Goal: Task Accomplishment & Management: Use online tool/utility

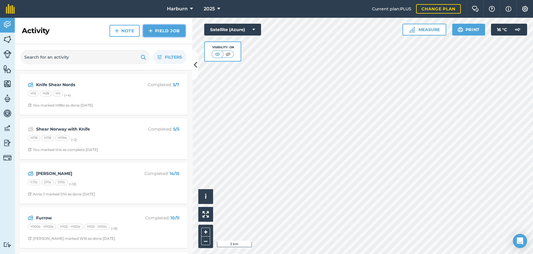
click at [164, 34] on link "Field Job" at bounding box center [164, 31] width 42 height 12
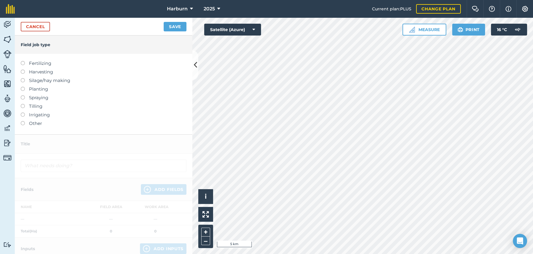
click at [23, 121] on label at bounding box center [25, 121] width 8 height 0
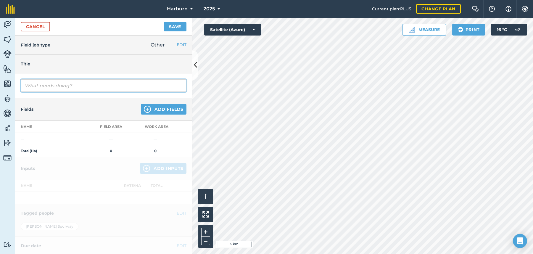
click at [36, 83] on input "text" at bounding box center [104, 85] width 166 height 12
click at [75, 84] on input "Shear with hedge cuters" at bounding box center [104, 85] width 166 height 12
type input "Shear with hedge cutters"
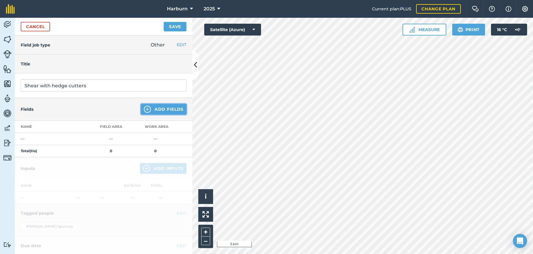
click at [159, 111] on button "Add Fields" at bounding box center [164, 109] width 46 height 11
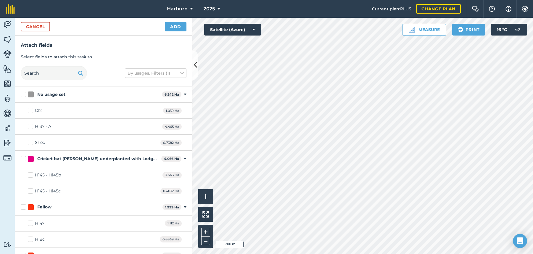
checkbox input "true"
click at [174, 29] on button "Add" at bounding box center [176, 26] width 22 height 9
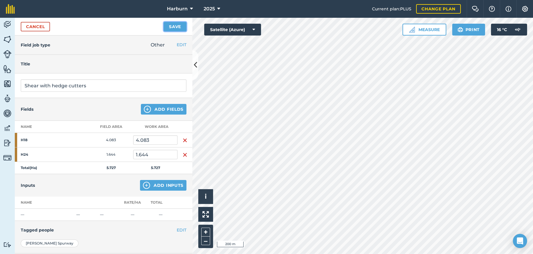
click at [174, 29] on button "Save" at bounding box center [175, 26] width 23 height 9
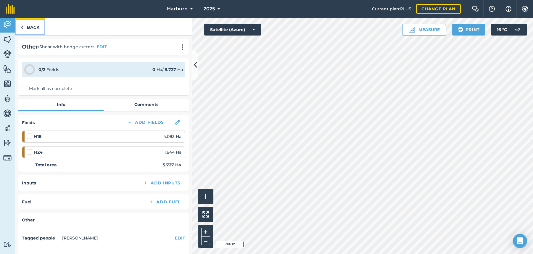
click at [23, 26] on link "Back" at bounding box center [30, 26] width 30 height 17
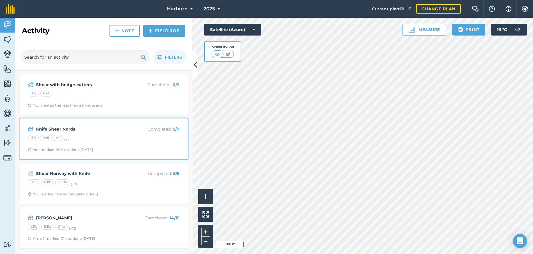
click at [41, 135] on div "H12 H28 H4 (+ 4 )" at bounding box center [104, 139] width 152 height 8
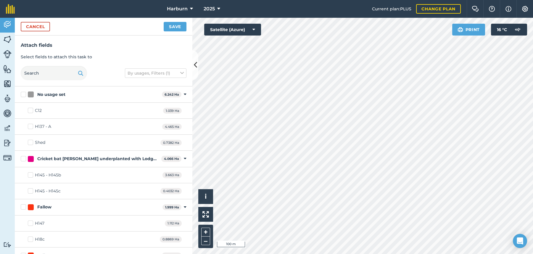
checkbox input "true"
click at [171, 31] on button "Save" at bounding box center [175, 26] width 23 height 9
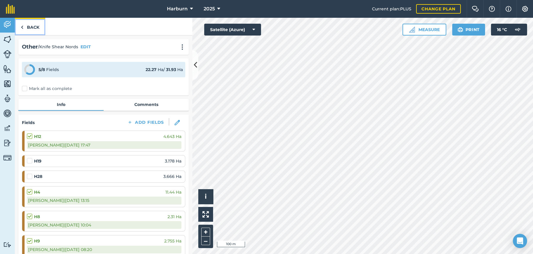
click at [22, 27] on img at bounding box center [22, 27] width 3 height 7
